Goal: Information Seeking & Learning: Learn about a topic

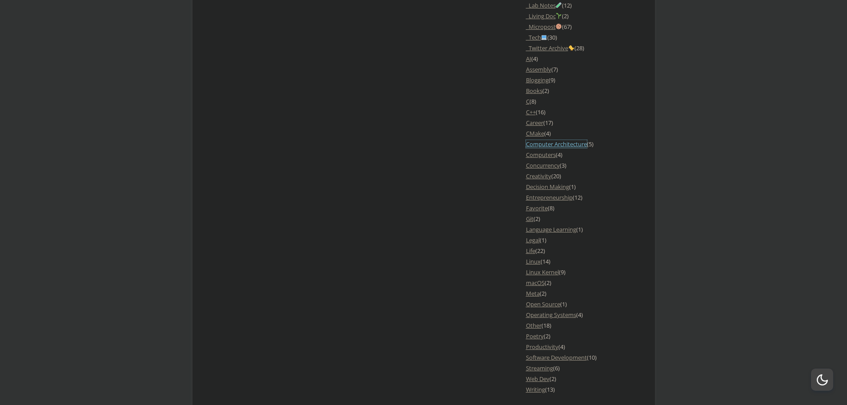
scroll to position [845, 0]
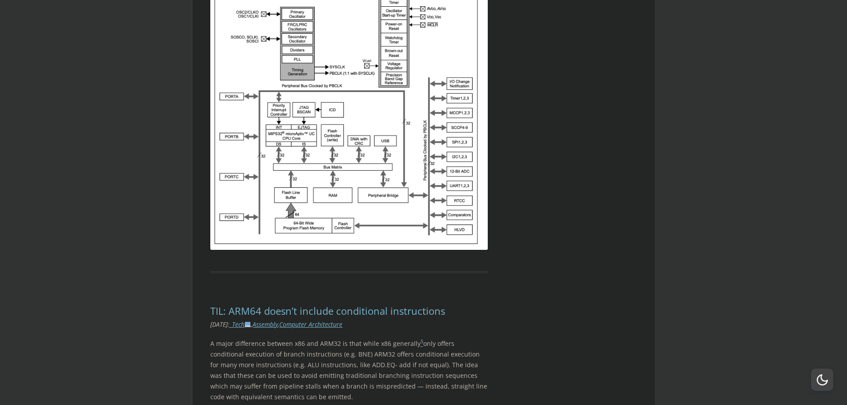
scroll to position [3470, 0]
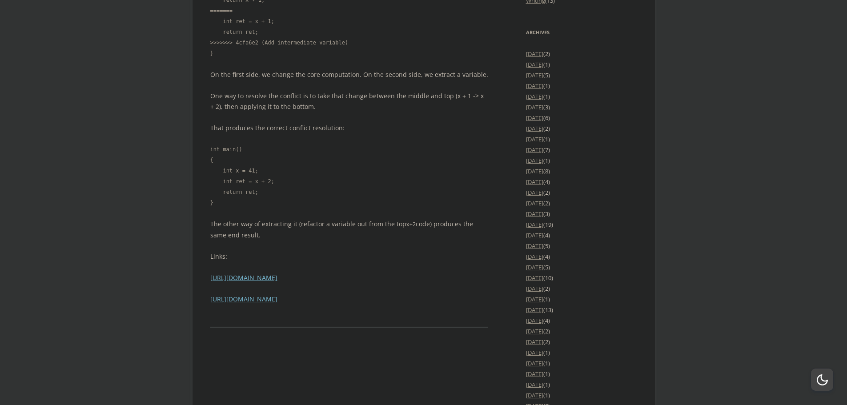
scroll to position [1424, 0]
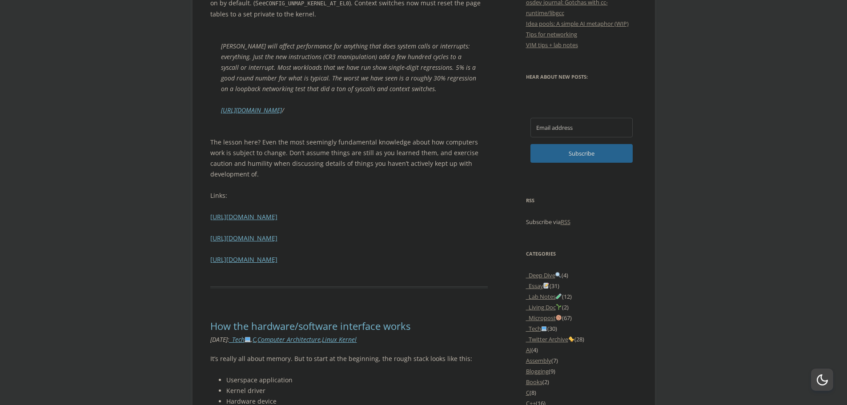
scroll to position [534, 0]
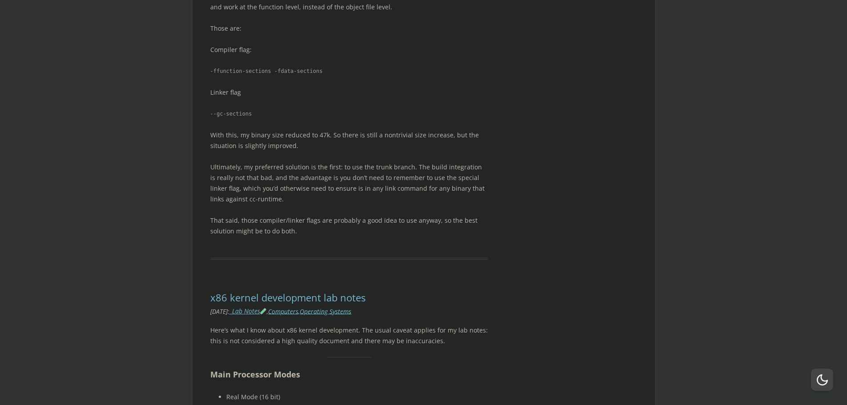
scroll to position [2580, 0]
